Goal: Register for event/course

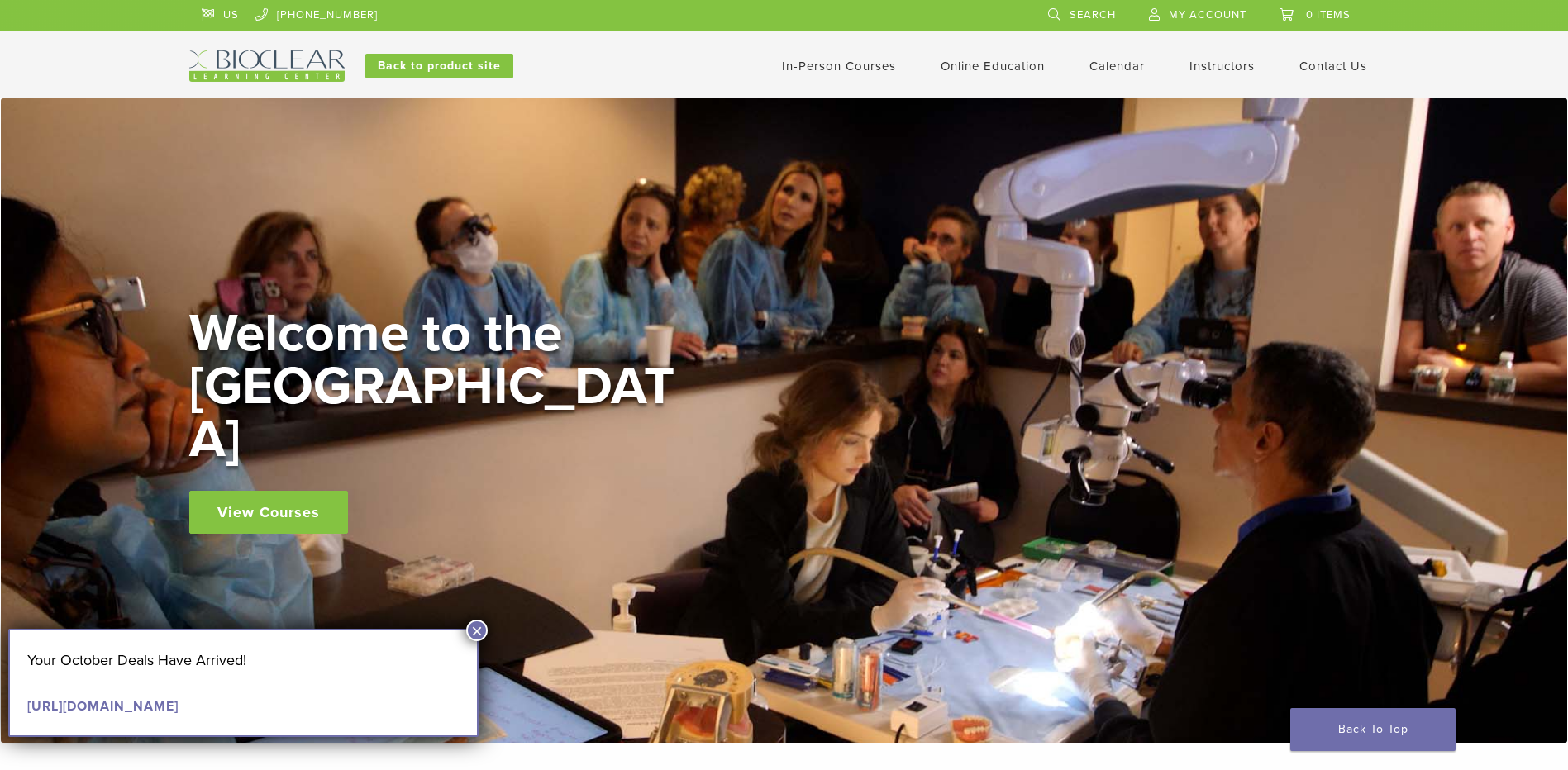
click at [485, 631] on button "×" at bounding box center [477, 631] width 22 height 22
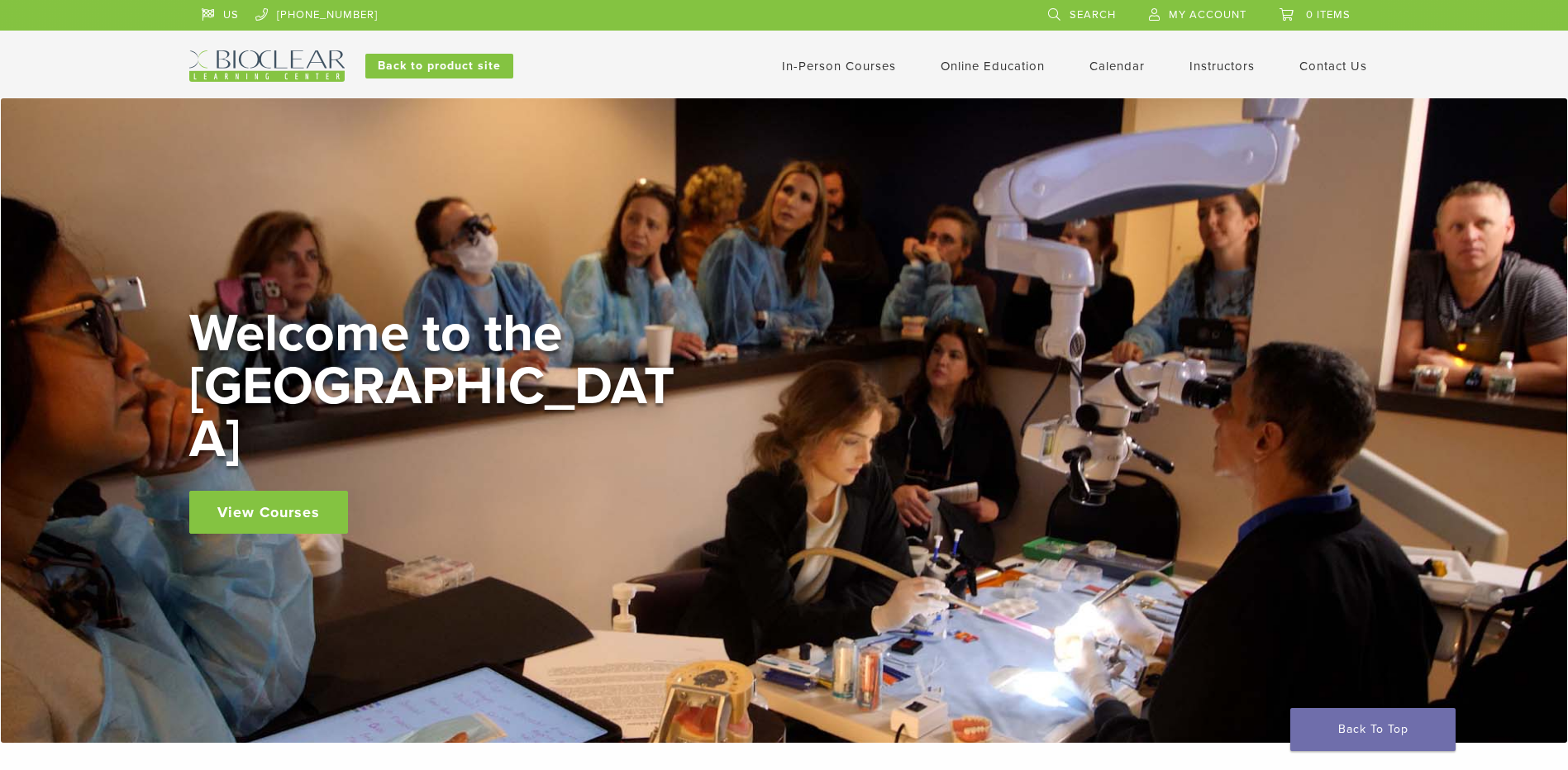
click at [872, 60] on link "In-Person Courses" at bounding box center [839, 66] width 114 height 15
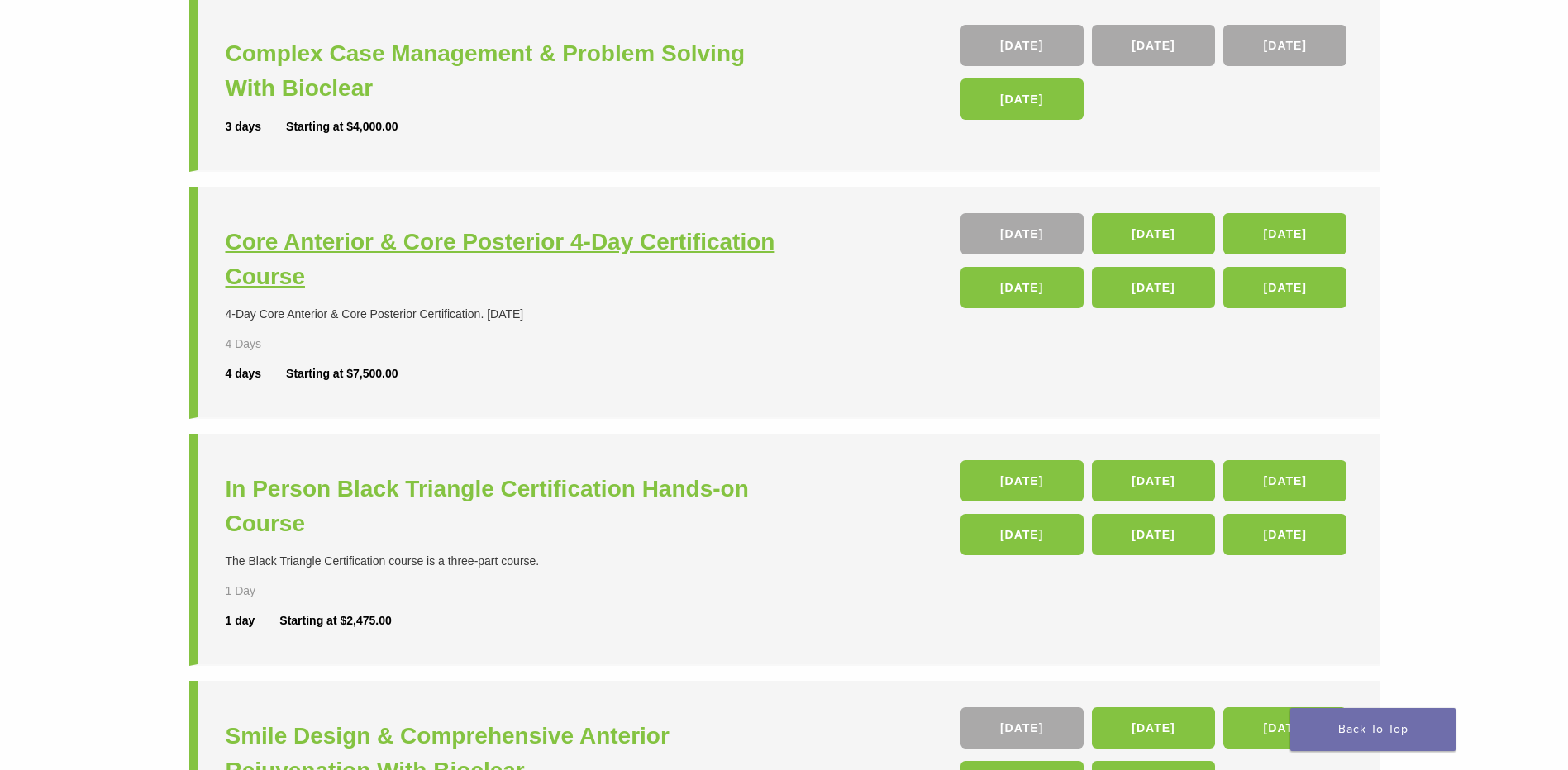
scroll to position [330, 0]
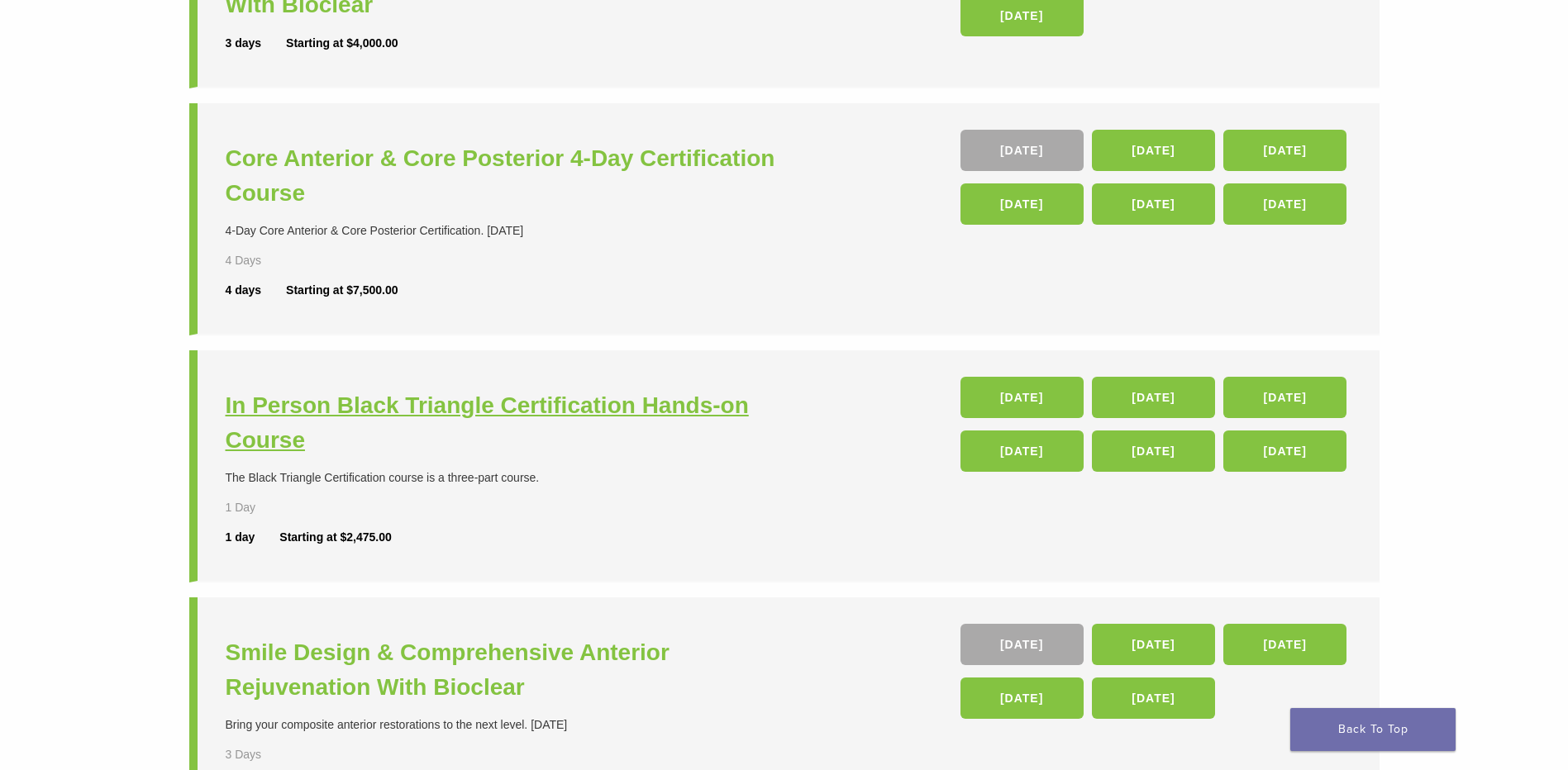
click at [622, 404] on h3 "In Person Black Triangle Certification Hands-on Course" at bounding box center [507, 423] width 563 height 69
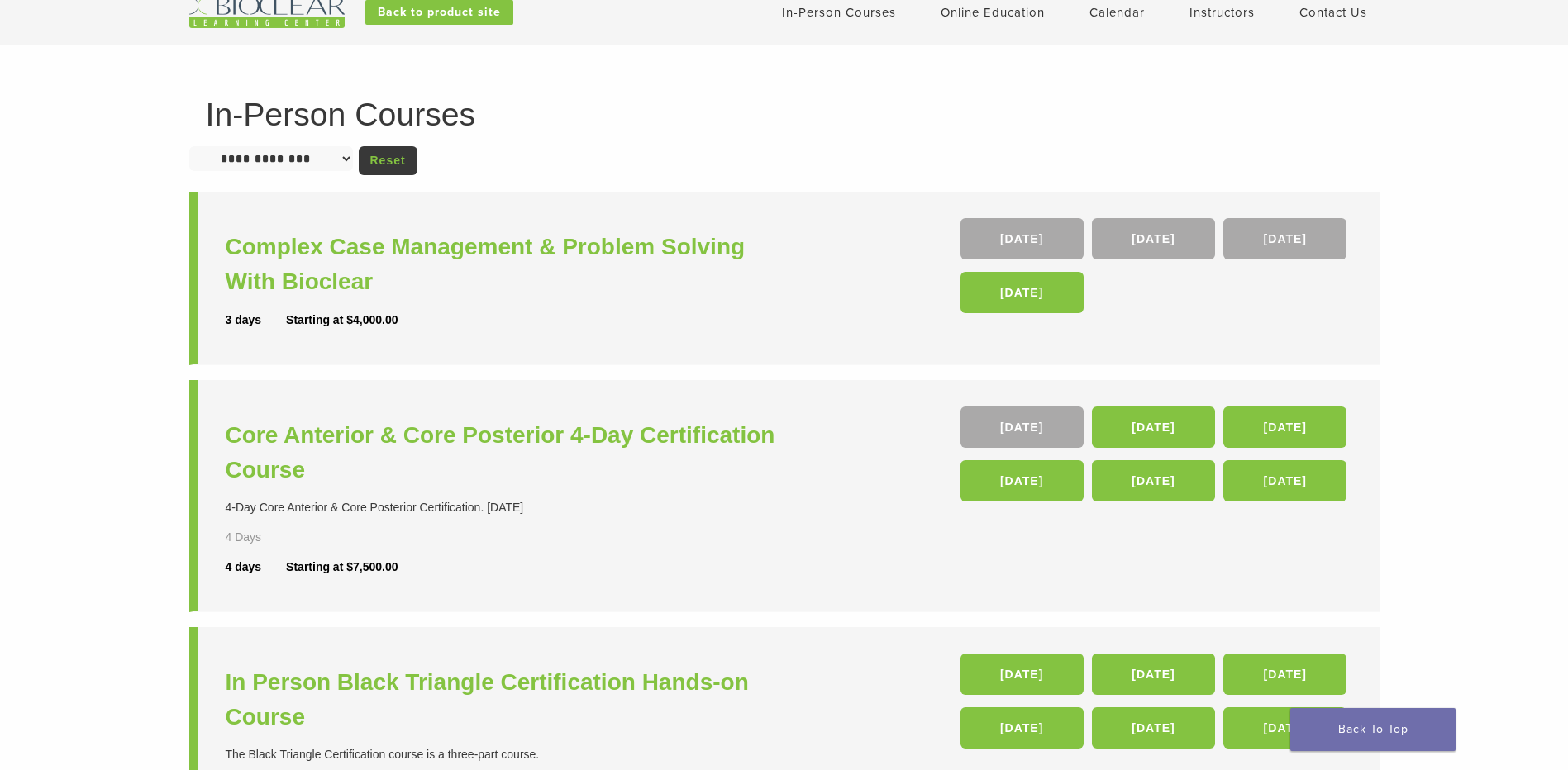
scroll to position [83, 0]
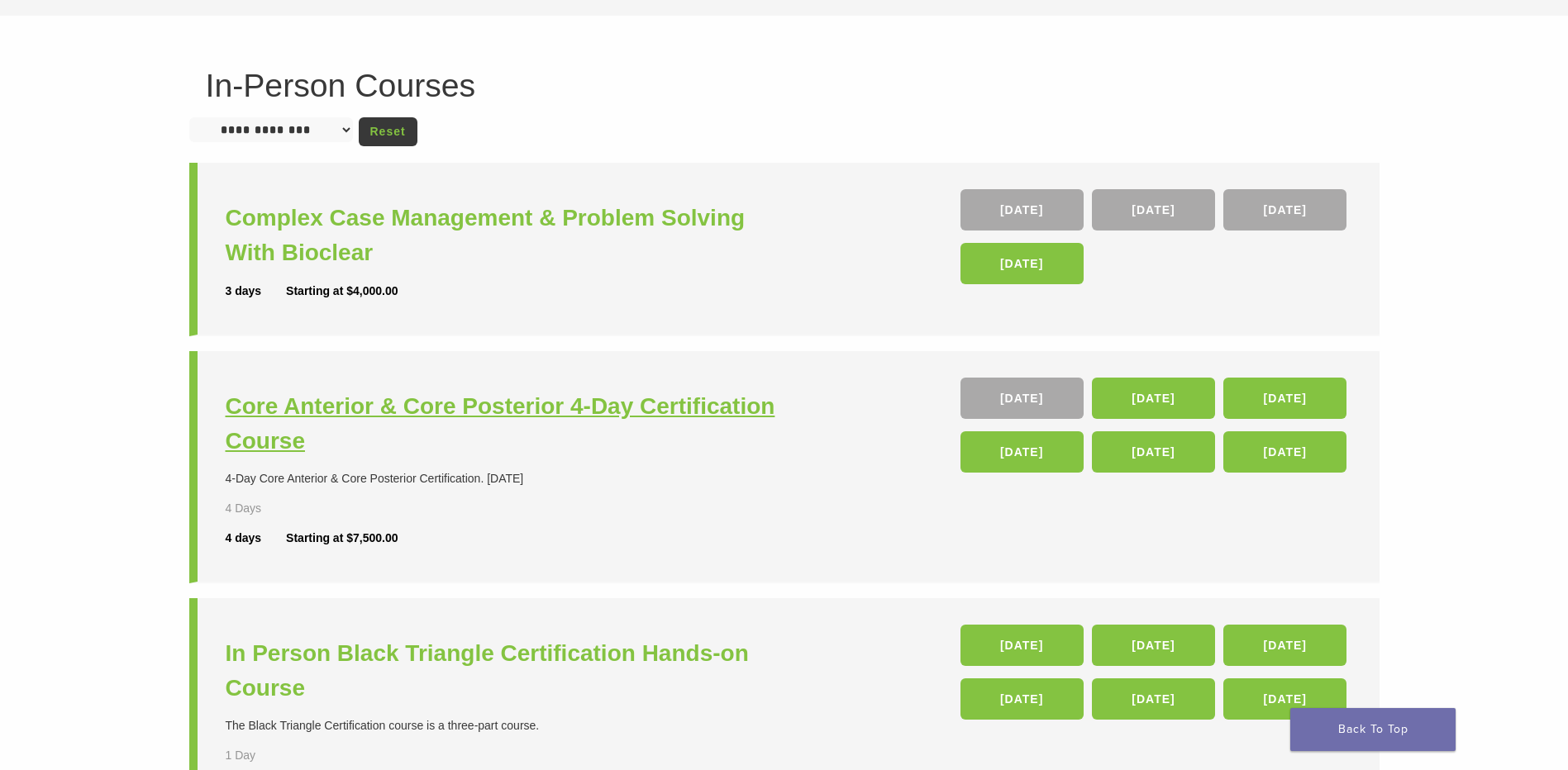
click at [705, 403] on h3 "Core Anterior & Core Posterior 4-Day Certification Course" at bounding box center [507, 424] width 563 height 69
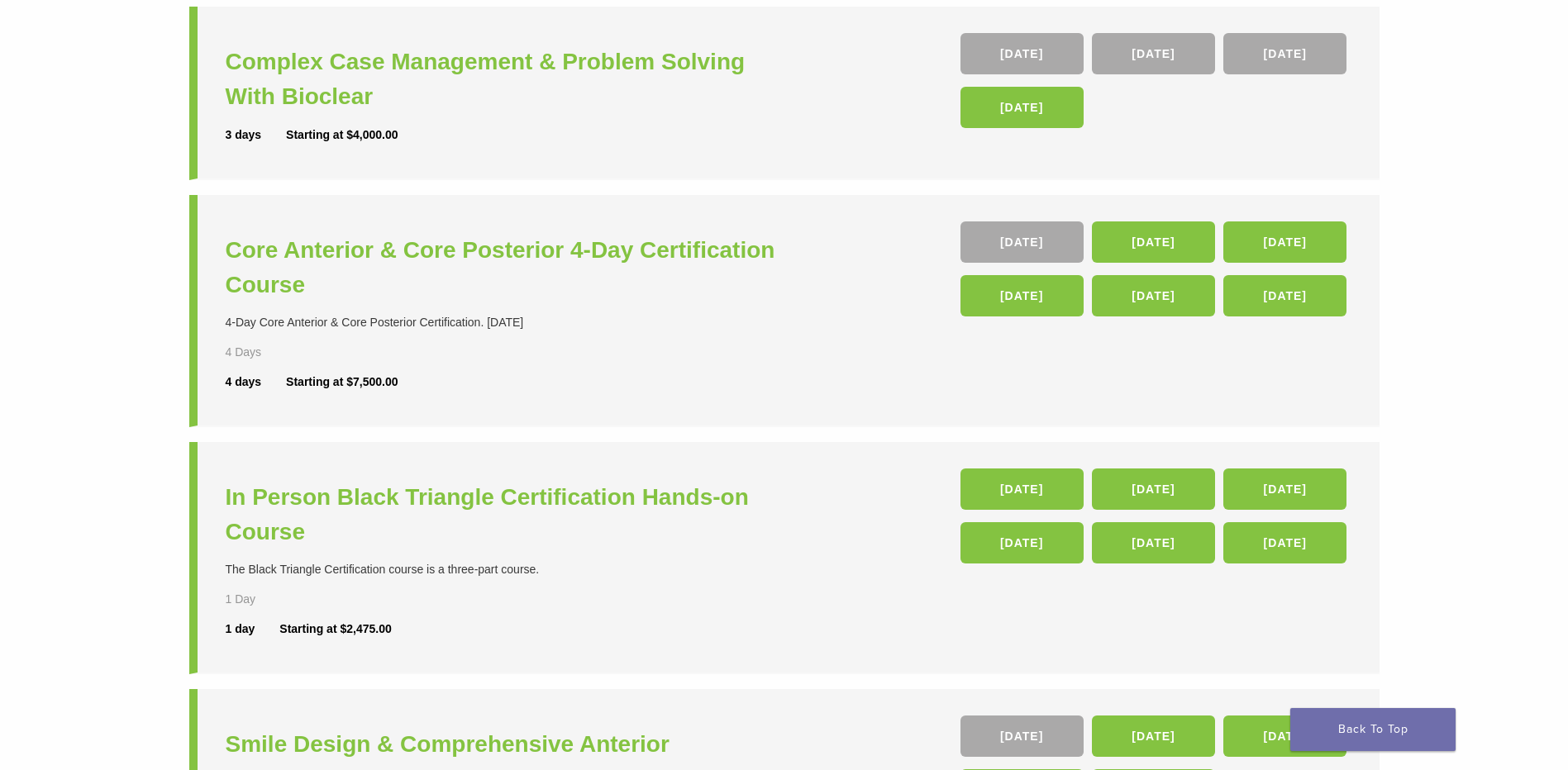
scroll to position [248, 0]
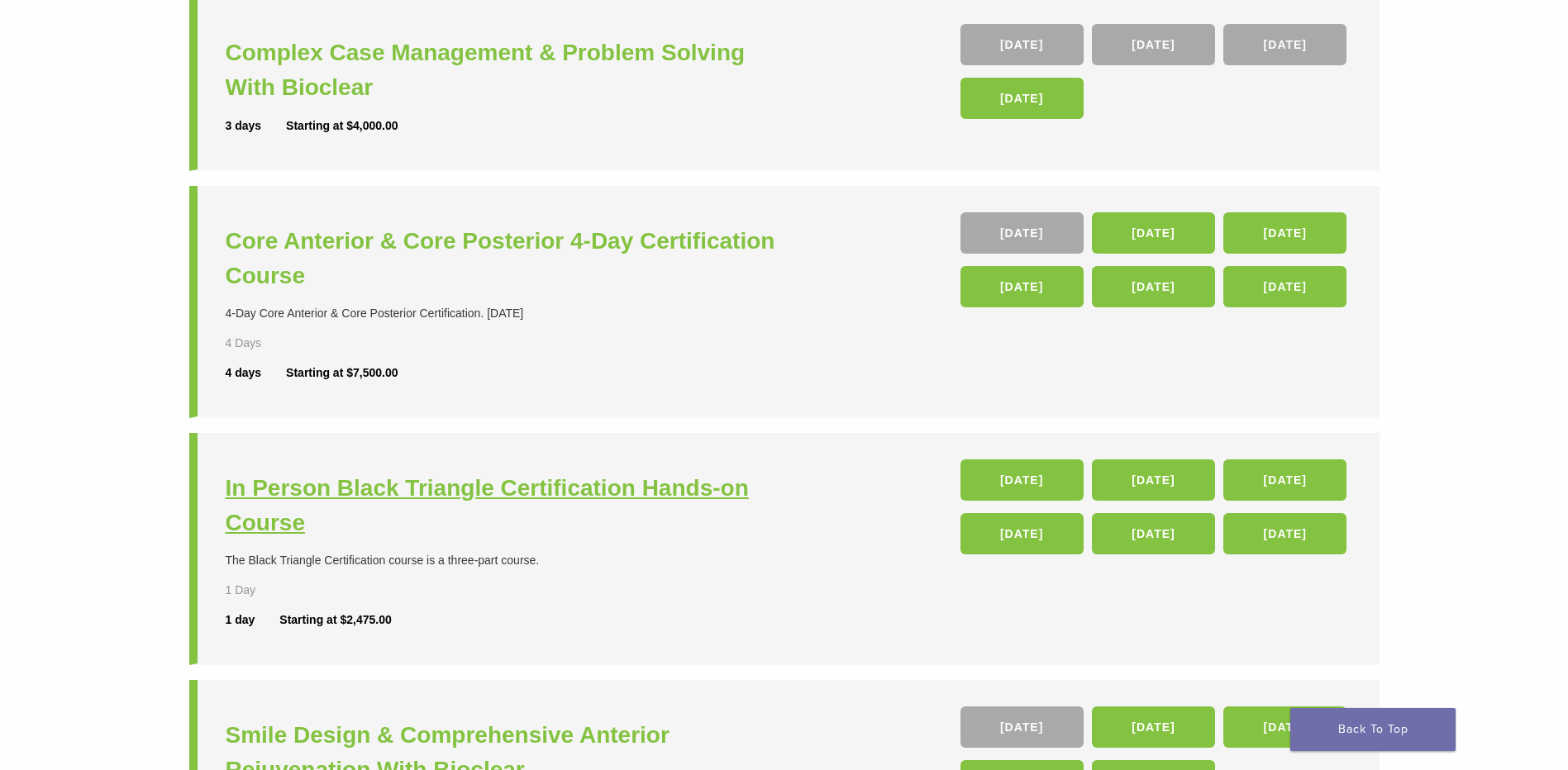
click at [641, 479] on h3 "In Person Black Triangle Certification Hands-on Course" at bounding box center [507, 506] width 563 height 69
drag, startPoint x: 400, startPoint y: 623, endPoint x: 456, endPoint y: 622, distance: 56.0
click at [455, 623] on div "1 day Starting at $2,475.00" at bounding box center [507, 620] width 563 height 18
click at [456, 622] on div "1 day Starting at $2,475.00" at bounding box center [507, 620] width 563 height 18
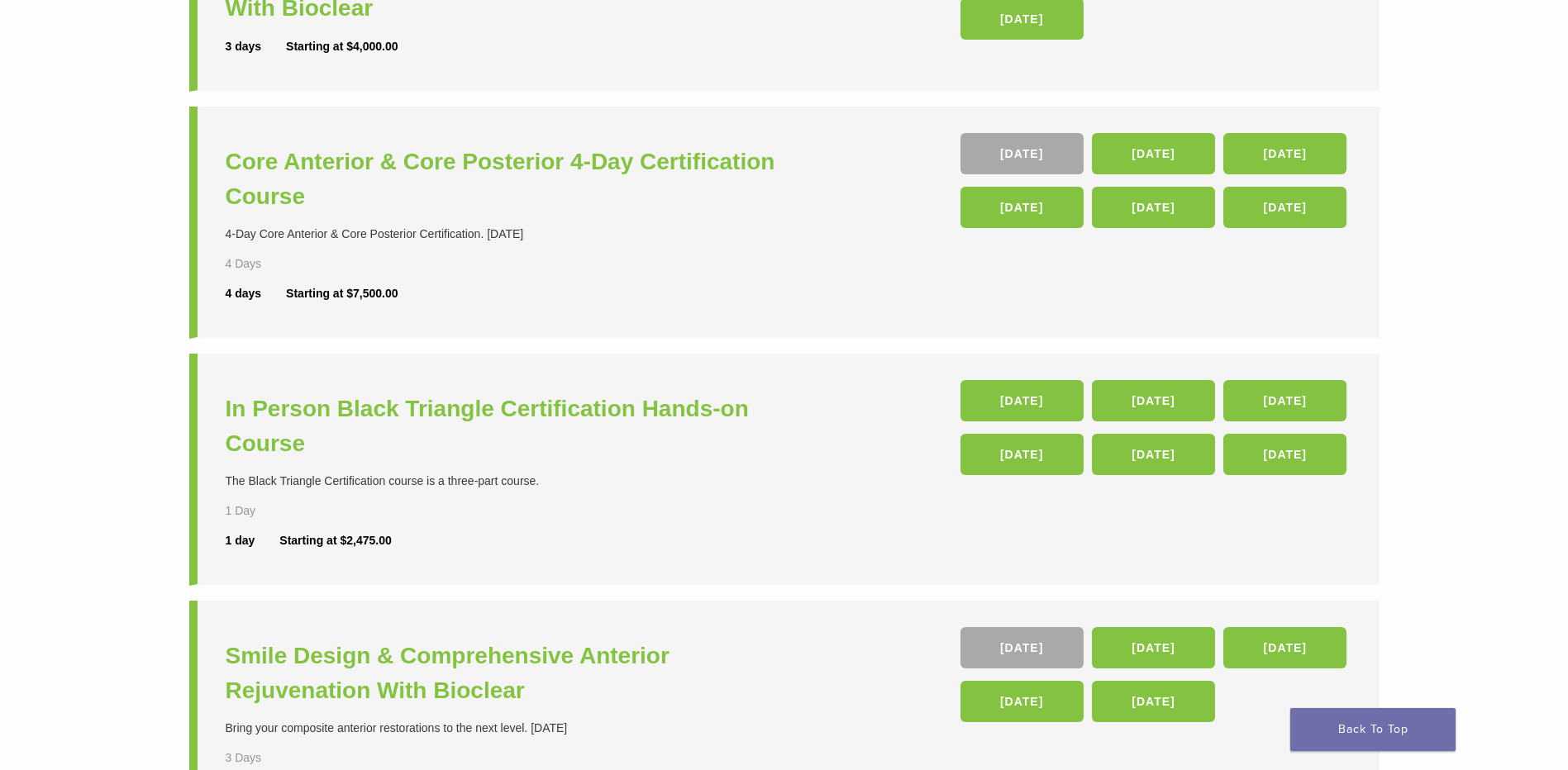
scroll to position [496, 0]
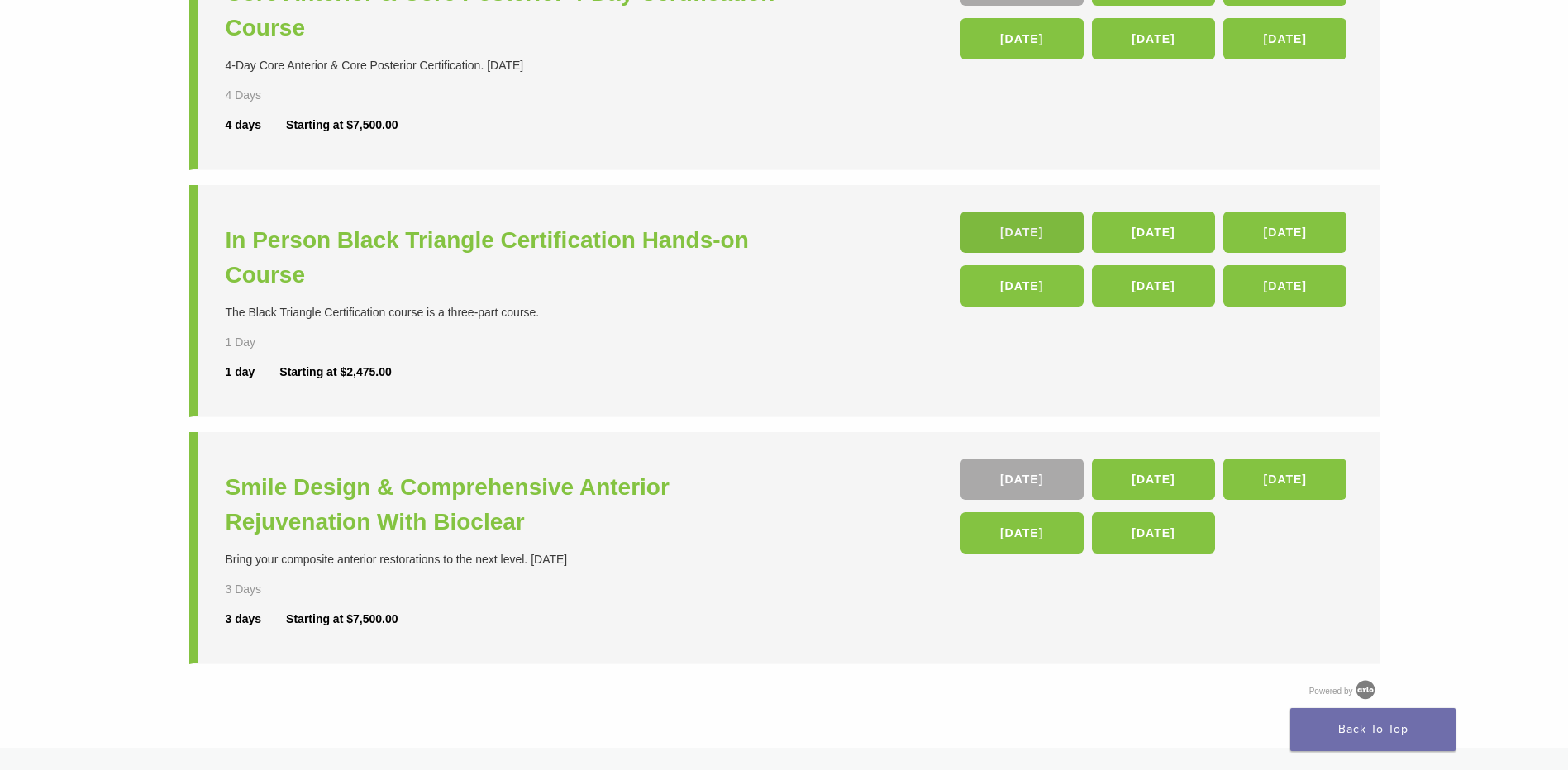
click at [1037, 223] on link "23 Jan 26" at bounding box center [1022, 233] width 124 height 42
click at [672, 236] on h3 "In Person Black Triangle Certification Hands-on Course" at bounding box center [507, 257] width 563 height 69
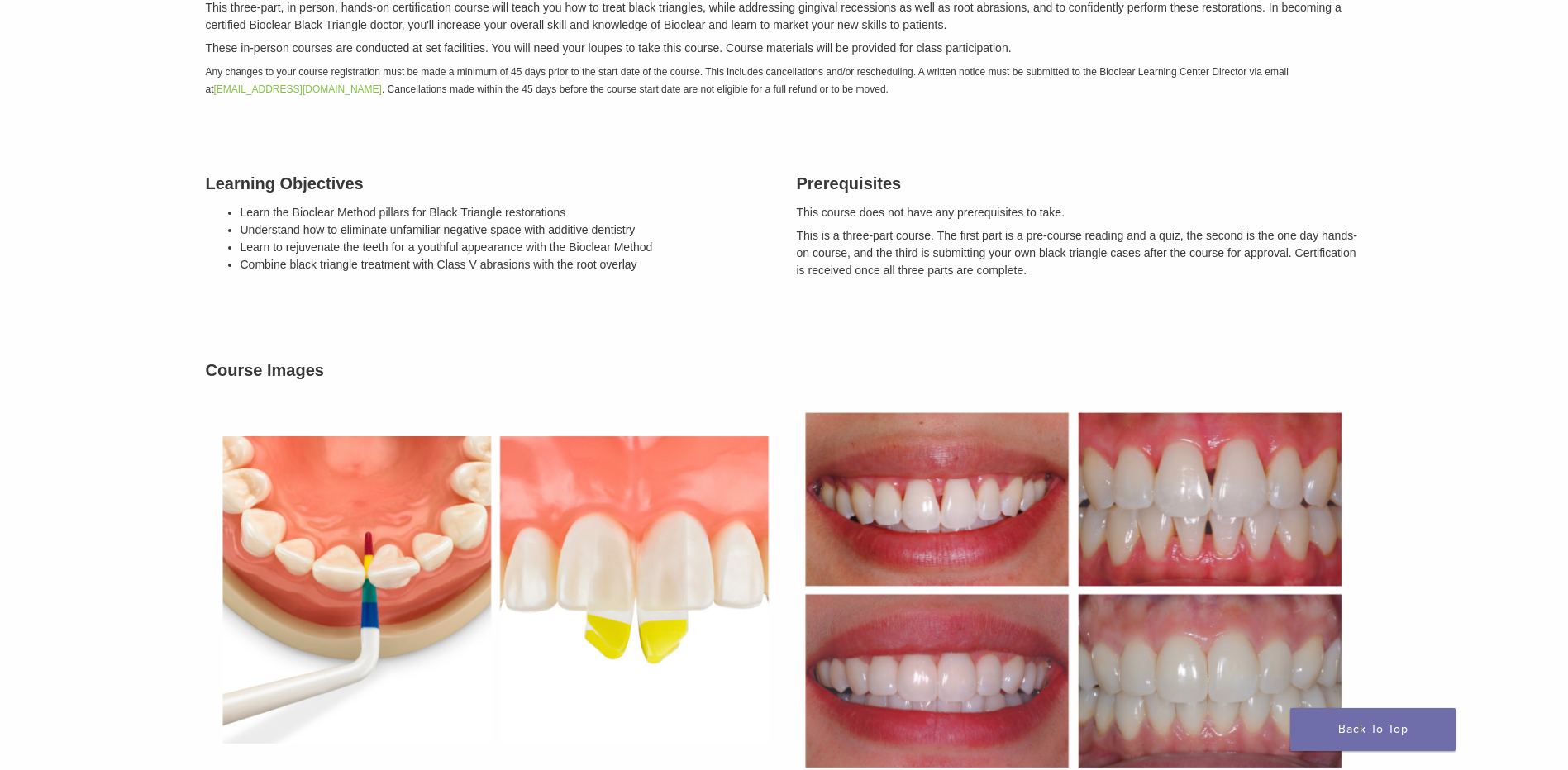
scroll to position [330, 0]
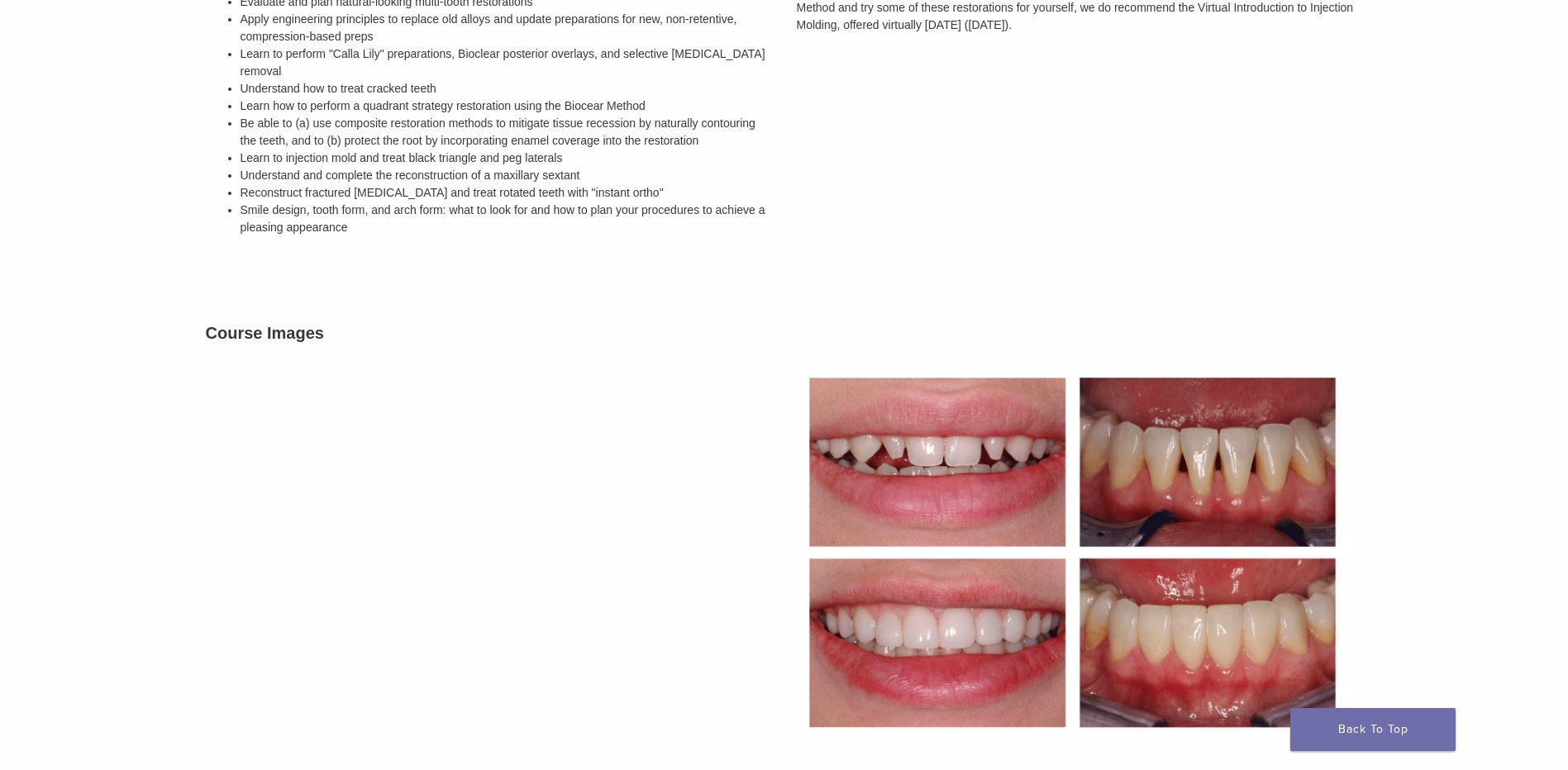
scroll to position [662, 0]
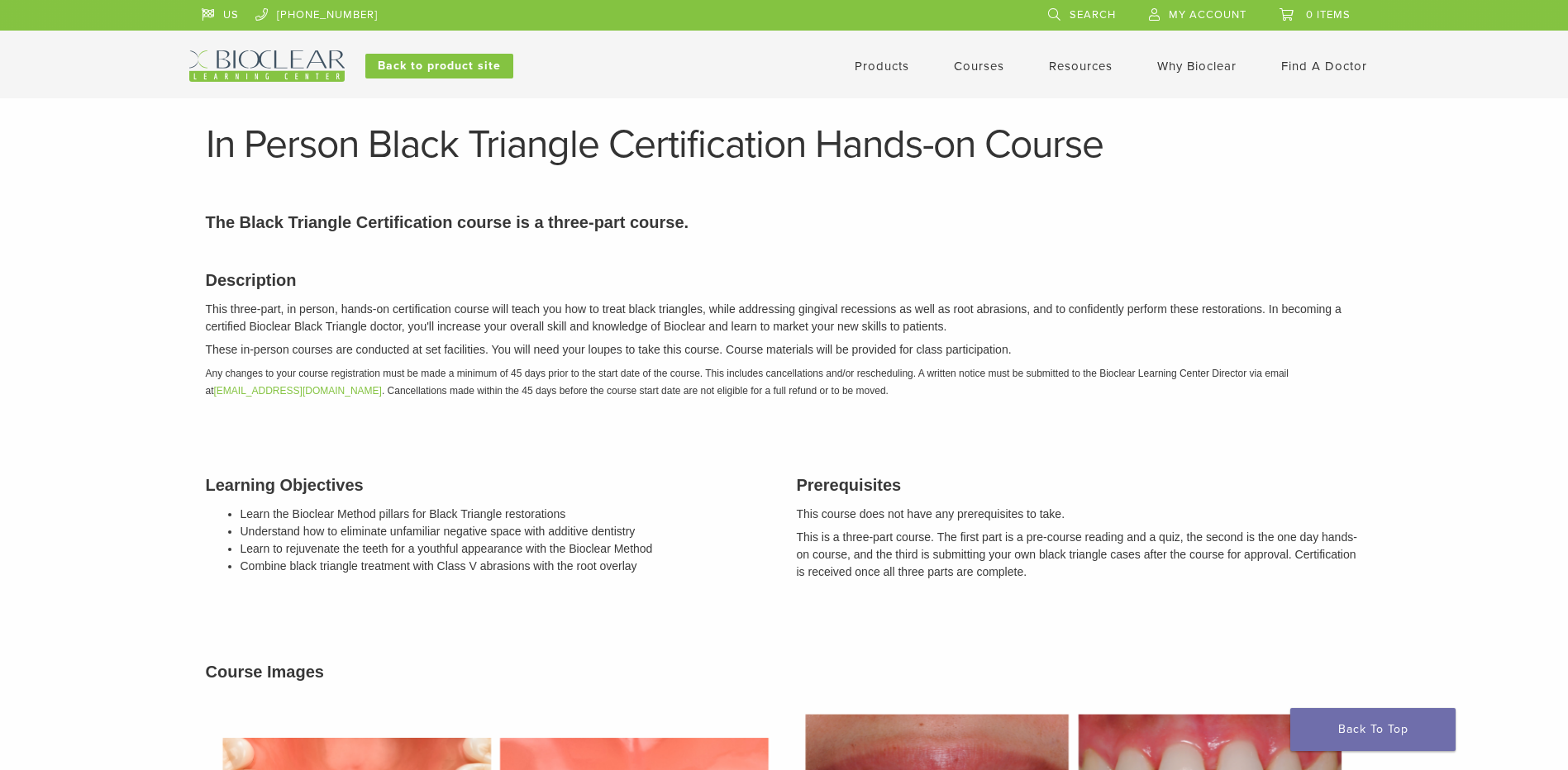
drag, startPoint x: 999, startPoint y: 576, endPoint x: 1040, endPoint y: 579, distance: 41.1
click at [1040, 579] on p "This is a three-part course. The first part is a pre-course reading and a quiz,…" at bounding box center [1080, 555] width 567 height 52
drag, startPoint x: 1040, startPoint y: 579, endPoint x: 802, endPoint y: 536, distance: 241.9
click at [802, 536] on p "This is a three-part course. The first part is a pre-course reading and a quiz,…" at bounding box center [1080, 555] width 567 height 52
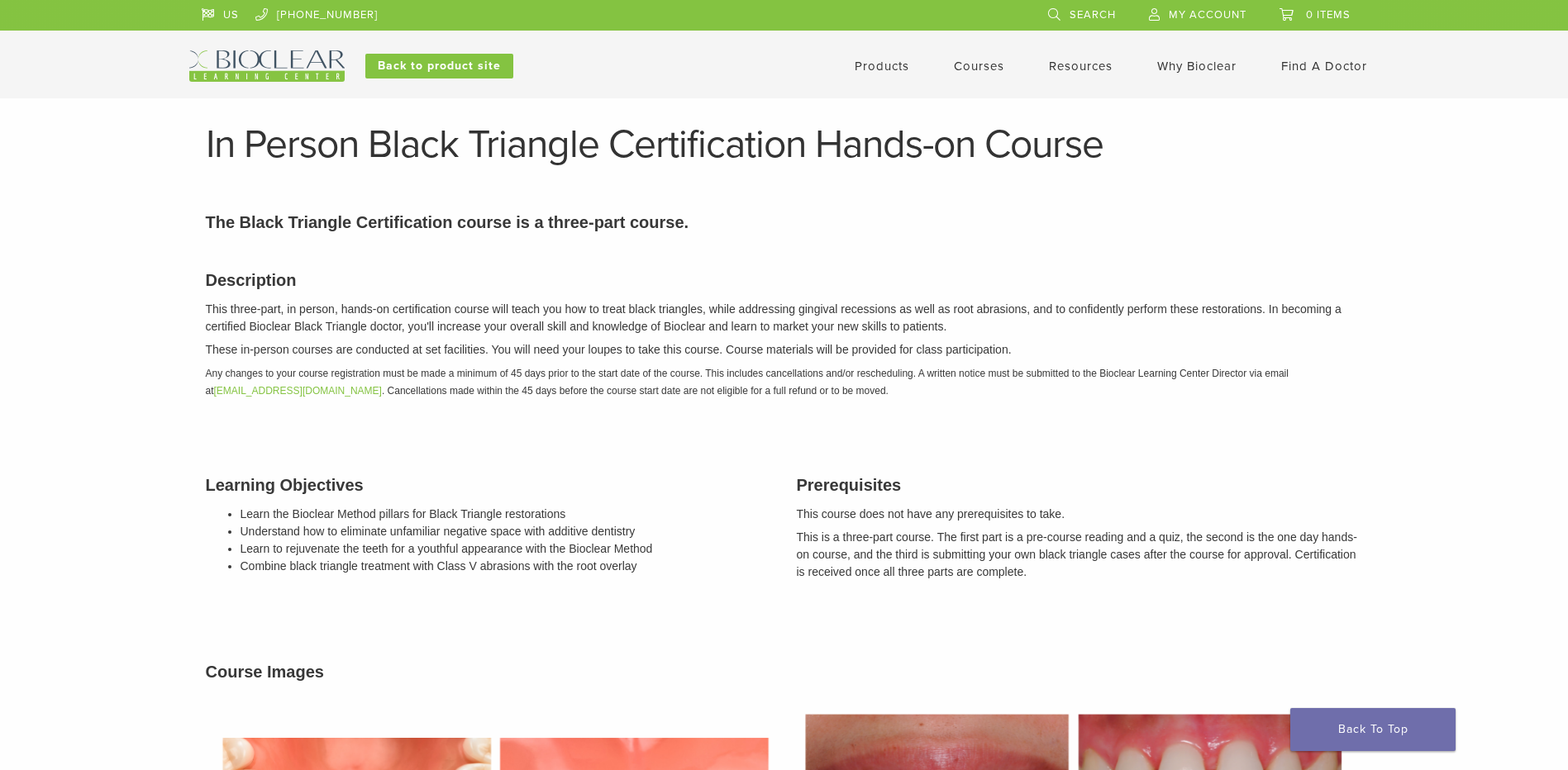
click at [609, 517] on li "Learn the Bioclear Method pillars for Black Triangle restorations" at bounding box center [506, 514] width 532 height 18
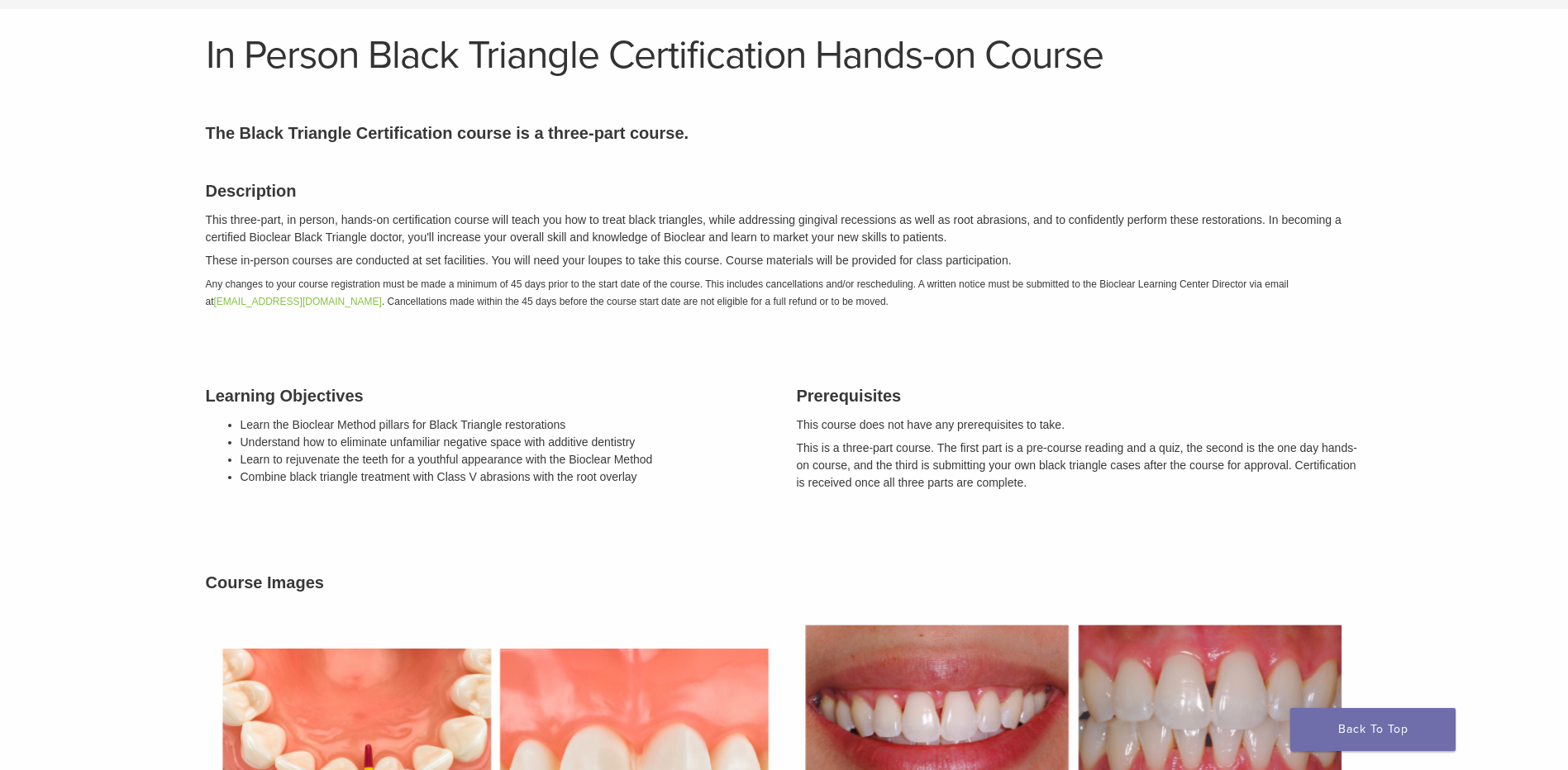
scroll to position [83, 0]
